Goal: Find specific fact

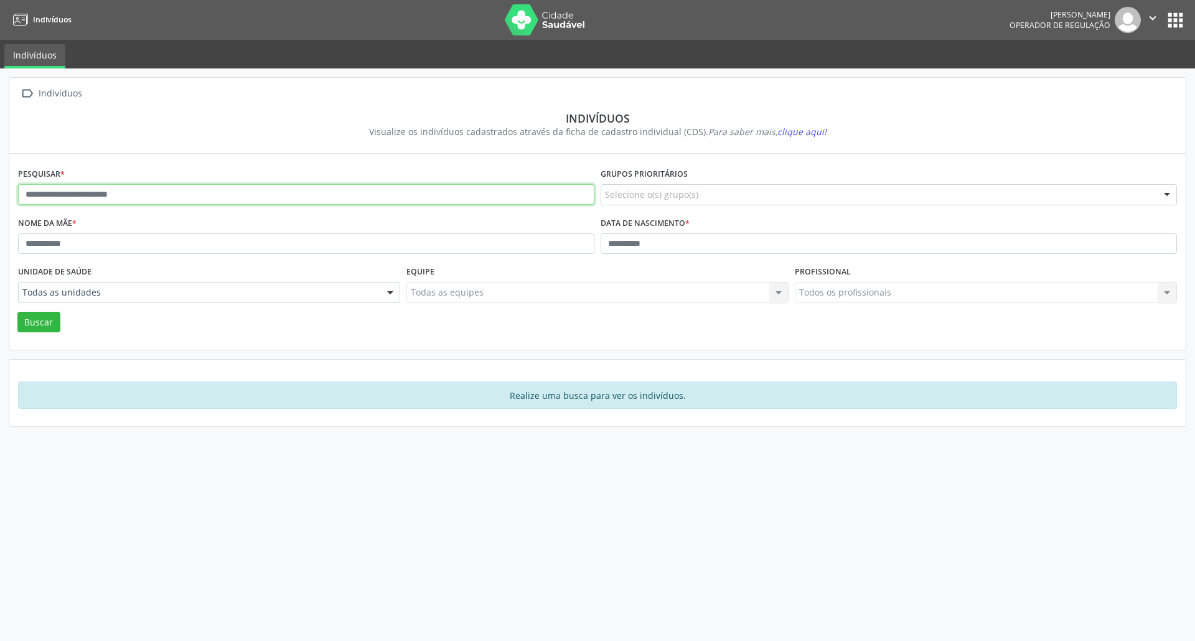
click at [100, 187] on input "text" at bounding box center [306, 194] width 576 height 21
paste input "**********"
type input "**********"
click at [17, 312] on button "Buscar" at bounding box center [38, 322] width 43 height 21
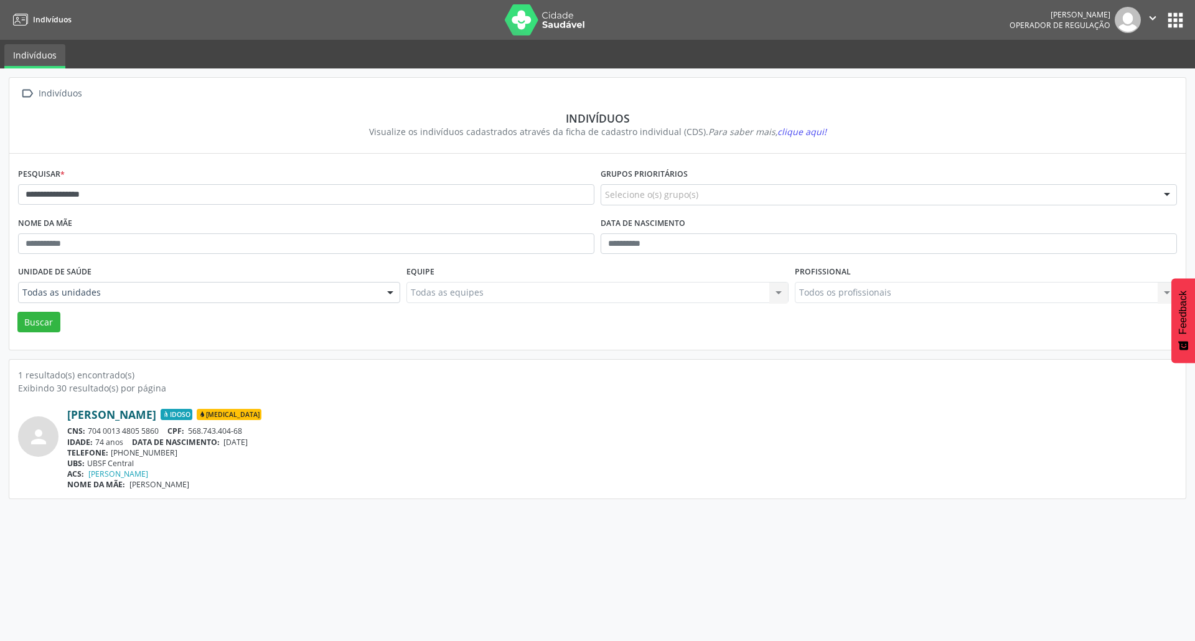
drag, startPoint x: 60, startPoint y: 411, endPoint x: 182, endPoint y: 411, distance: 122.0
click at [182, 411] on div "person [PERSON_NAME] Idoso [MEDICAL_DATA] CNS: 704 0013 4805 5860 CPF: 568.743.…" at bounding box center [597, 449] width 1159 height 82
drag, startPoint x: 127, startPoint y: 432, endPoint x: 90, endPoint y: 428, distance: 36.9
click at [90, 429] on div "CNS: 704 0013 4805 5860 CPF: 568.743.404-68" at bounding box center [622, 431] width 1110 height 11
copy div "704 0013 4805 5860"
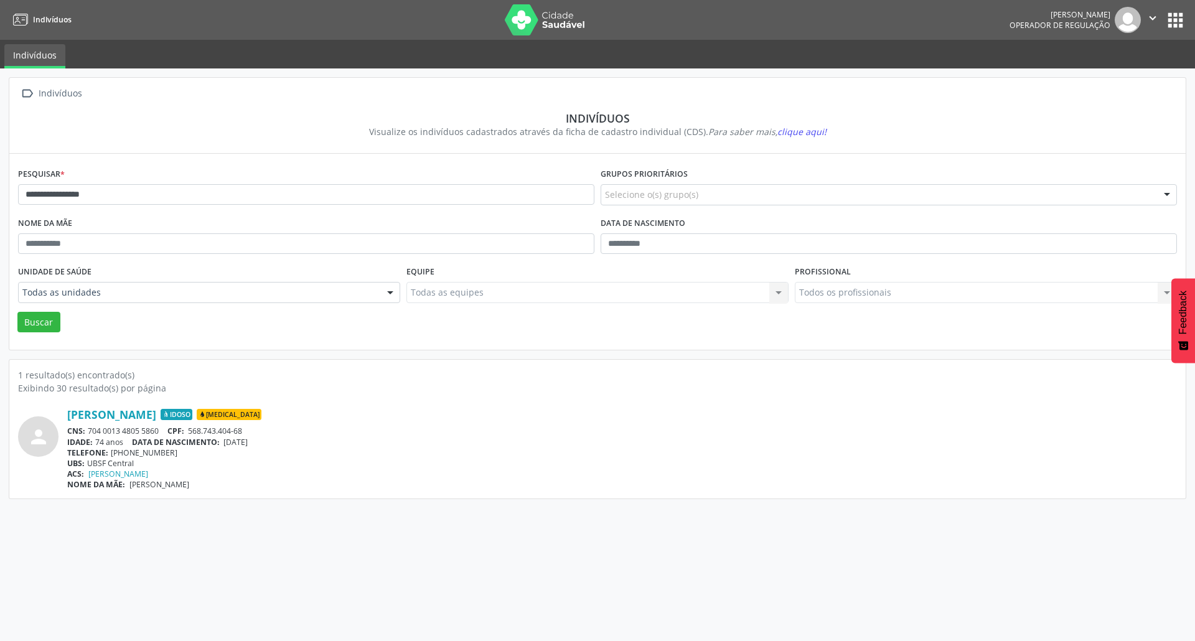
click at [1179, 24] on button "apps" at bounding box center [1176, 20] width 22 height 22
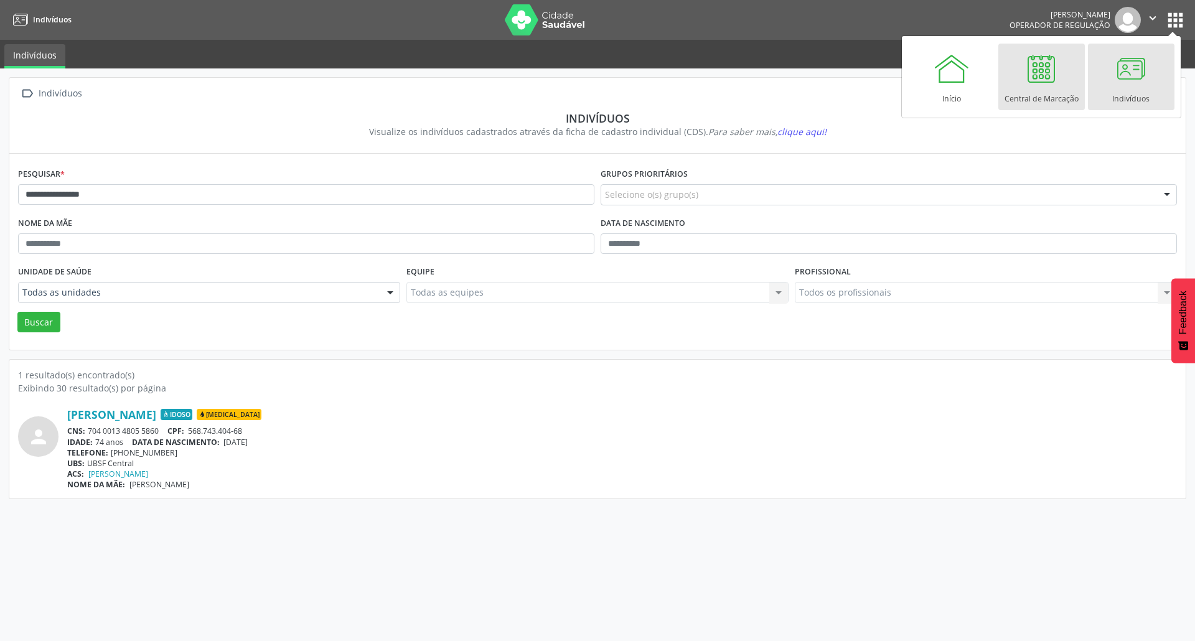
click at [1044, 98] on div "Central de Marcação" at bounding box center [1042, 95] width 74 height 17
